Goal: Task Accomplishment & Management: Use online tool/utility

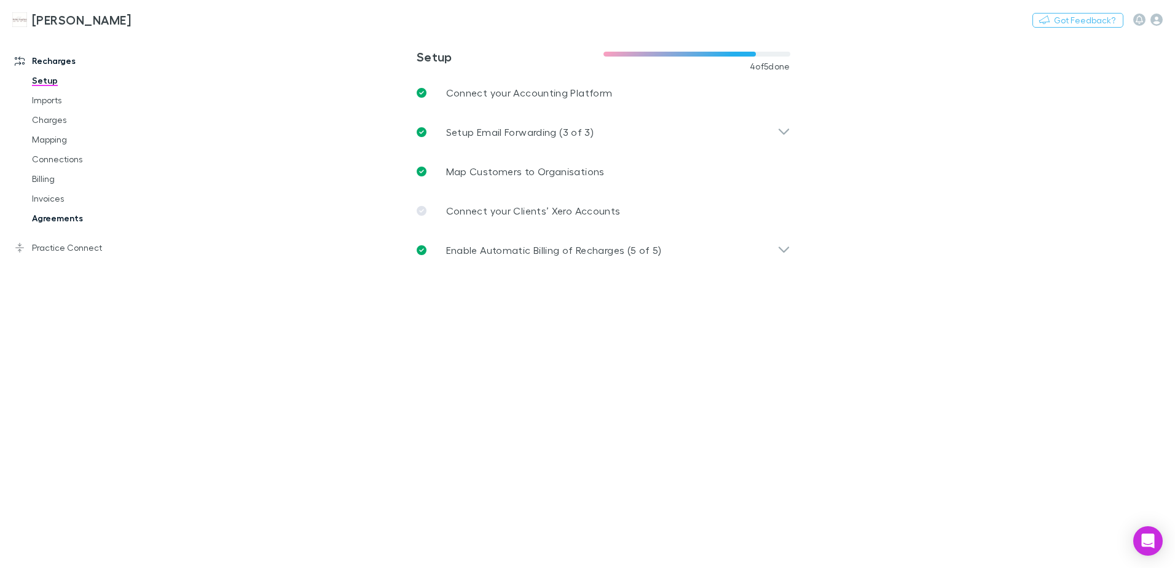
click at [79, 221] on link "Agreements" at bounding box center [93, 218] width 146 height 20
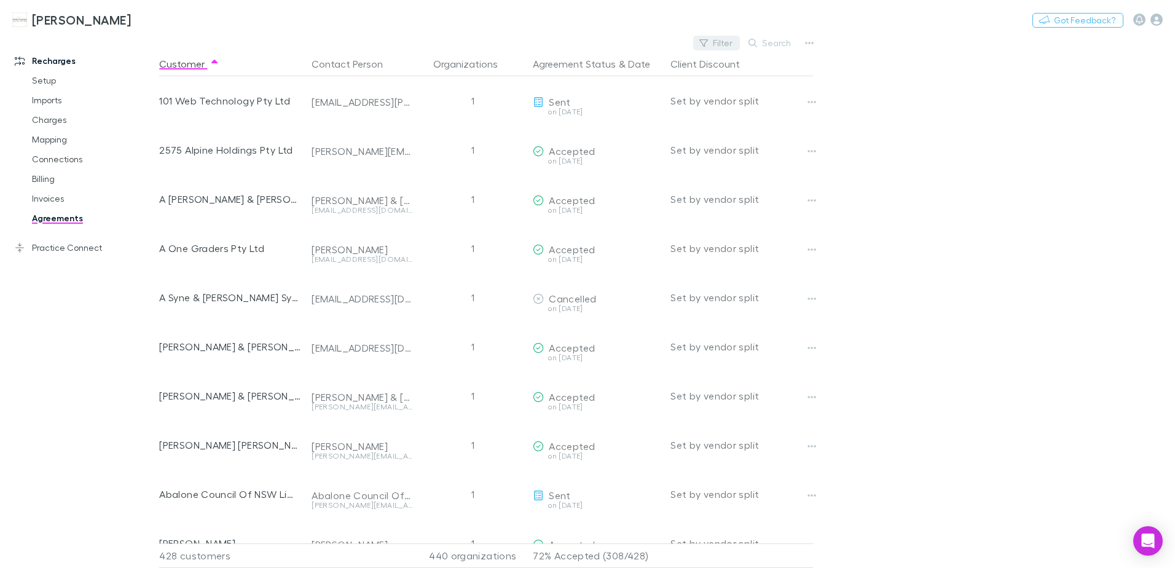
click at [724, 47] on button "Filter" at bounding box center [716, 43] width 47 height 15
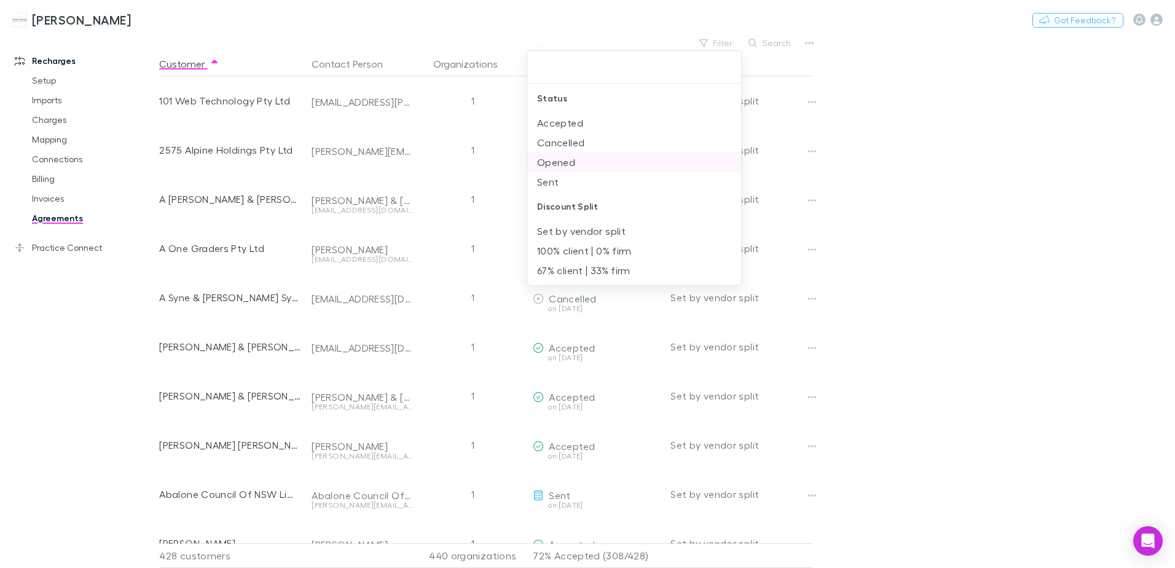
click at [568, 160] on li "Opened" at bounding box center [634, 162] width 214 height 20
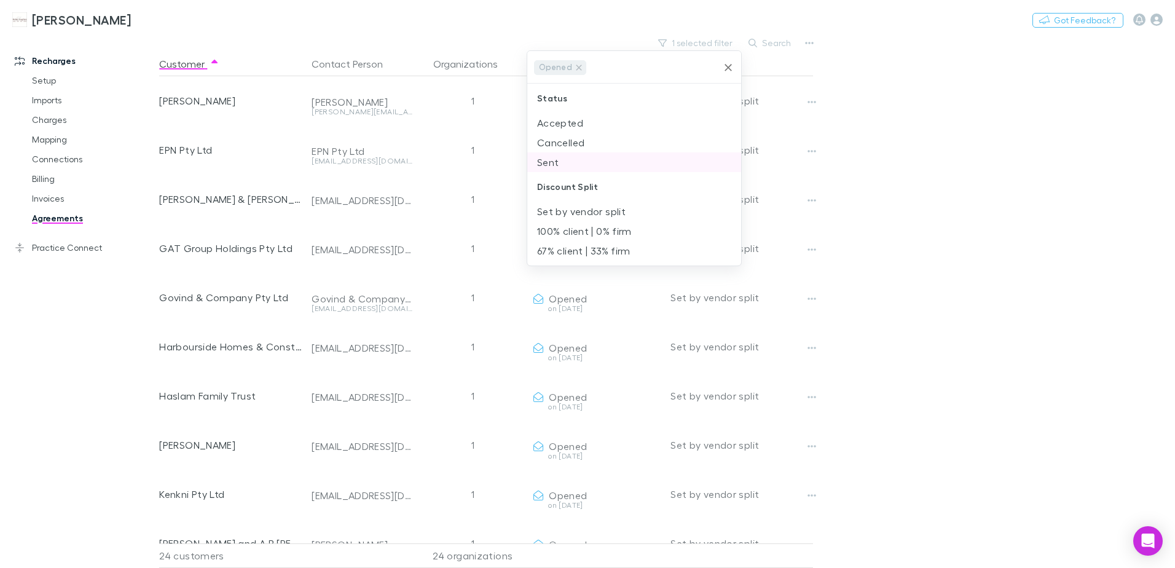
click at [567, 158] on li "Sent" at bounding box center [634, 162] width 214 height 20
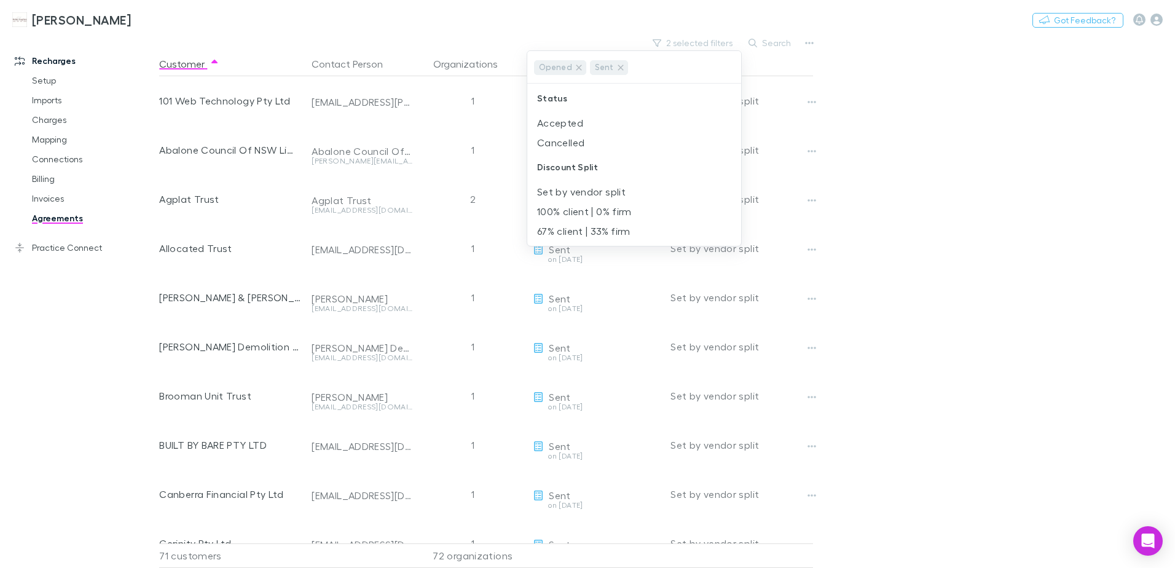
click at [1116, 171] on div at bounding box center [587, 284] width 1175 height 568
